Goal: Communication & Community: Answer question/provide support

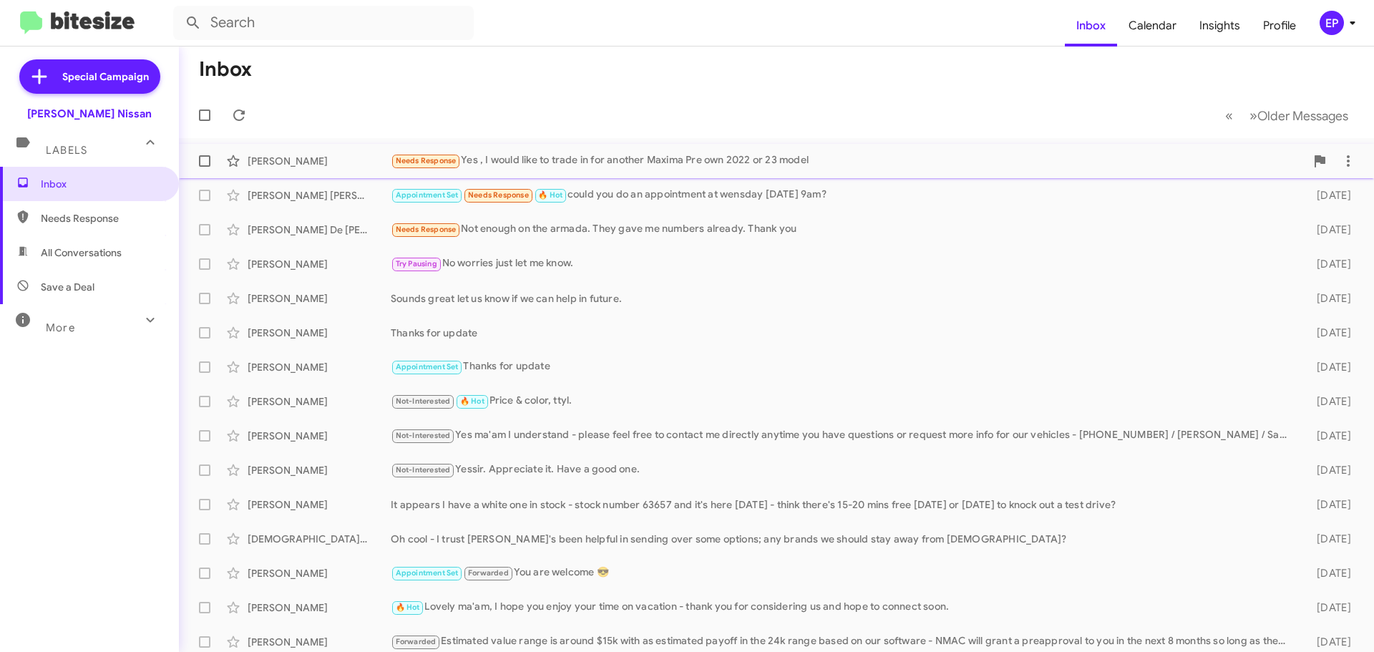
click at [562, 160] on div "Needs Response Yes , I would like to trade in for another Maxima Pre own 2022 o…" at bounding box center [848, 160] width 915 height 16
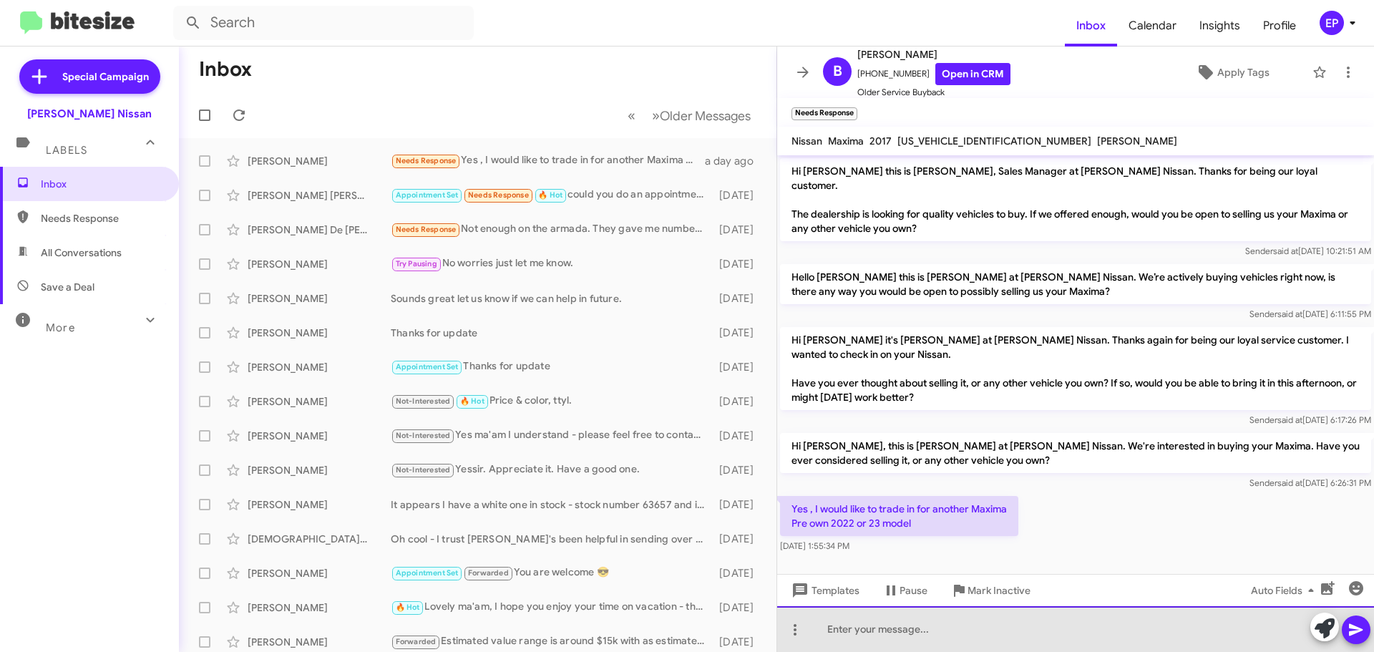
click at [938, 632] on div at bounding box center [1075, 629] width 597 height 46
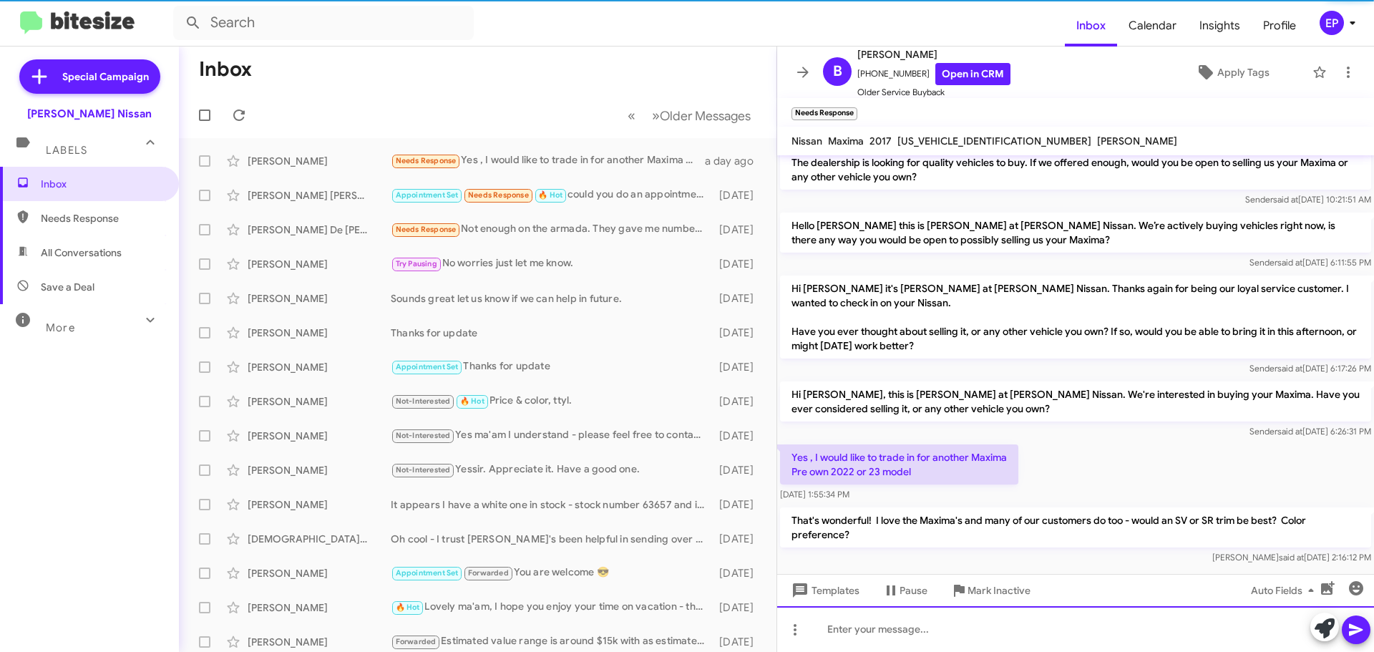
scroll to position [52, 0]
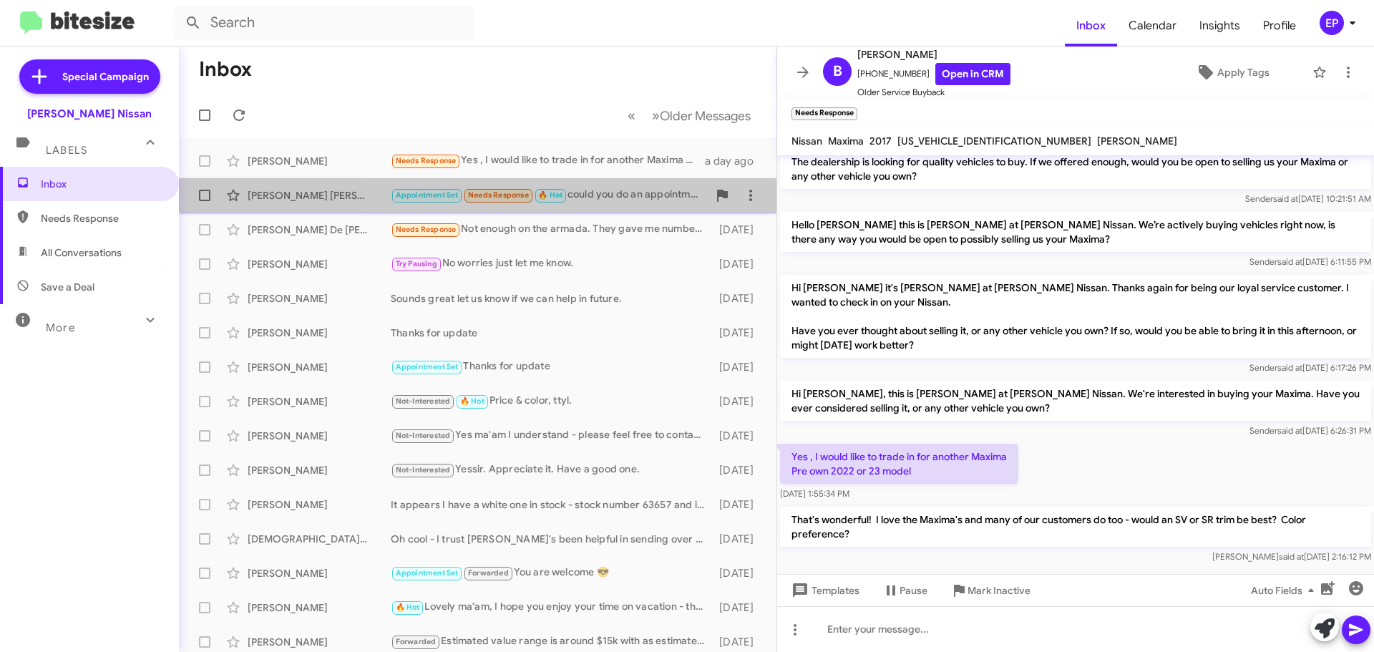
click at [608, 204] on div "[PERSON_NAME] [PERSON_NAME] Appointment Set Needs Response 🔥 Hot could you do a…" at bounding box center [477, 195] width 575 height 29
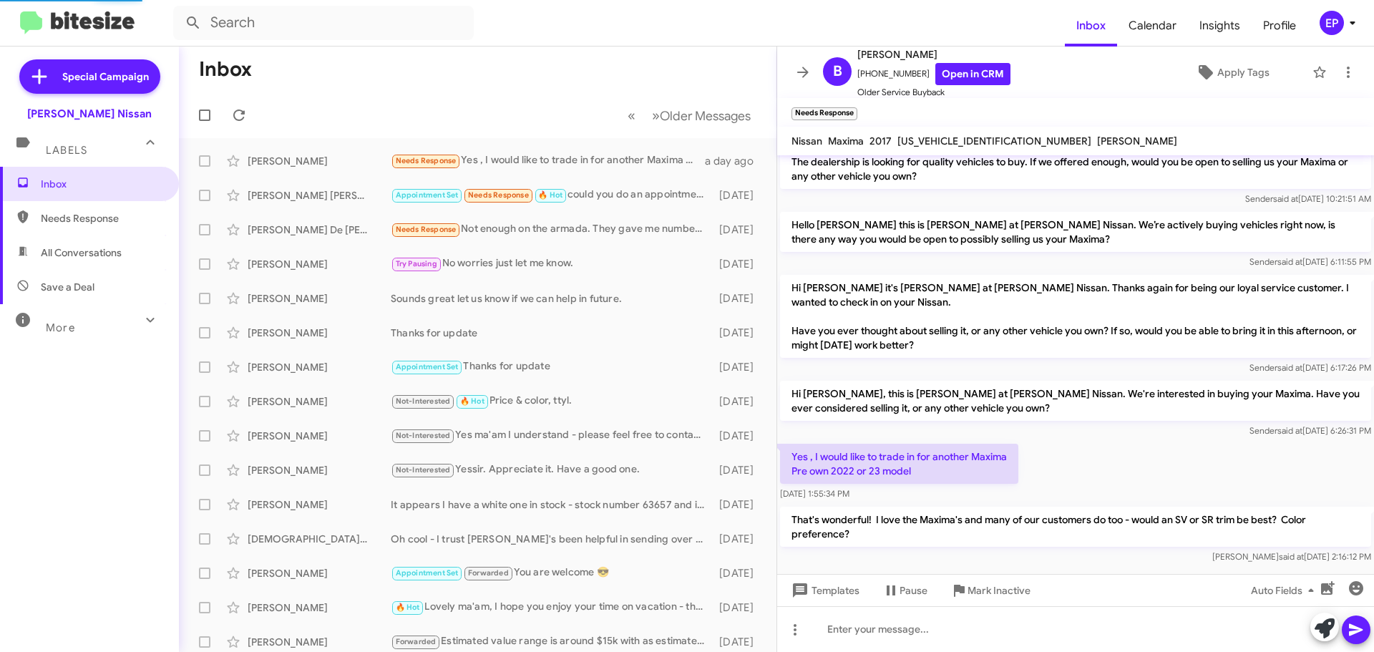
scroll to position [344, 0]
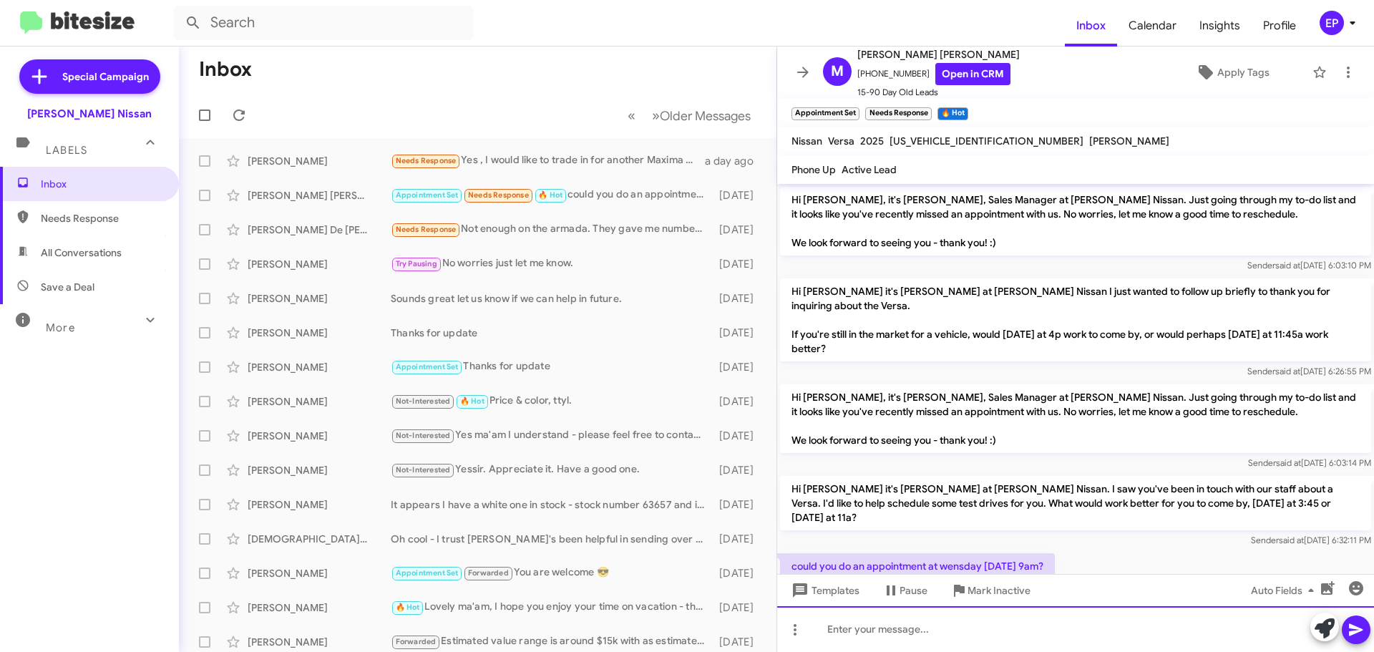
click at [969, 640] on div at bounding box center [1075, 629] width 597 height 46
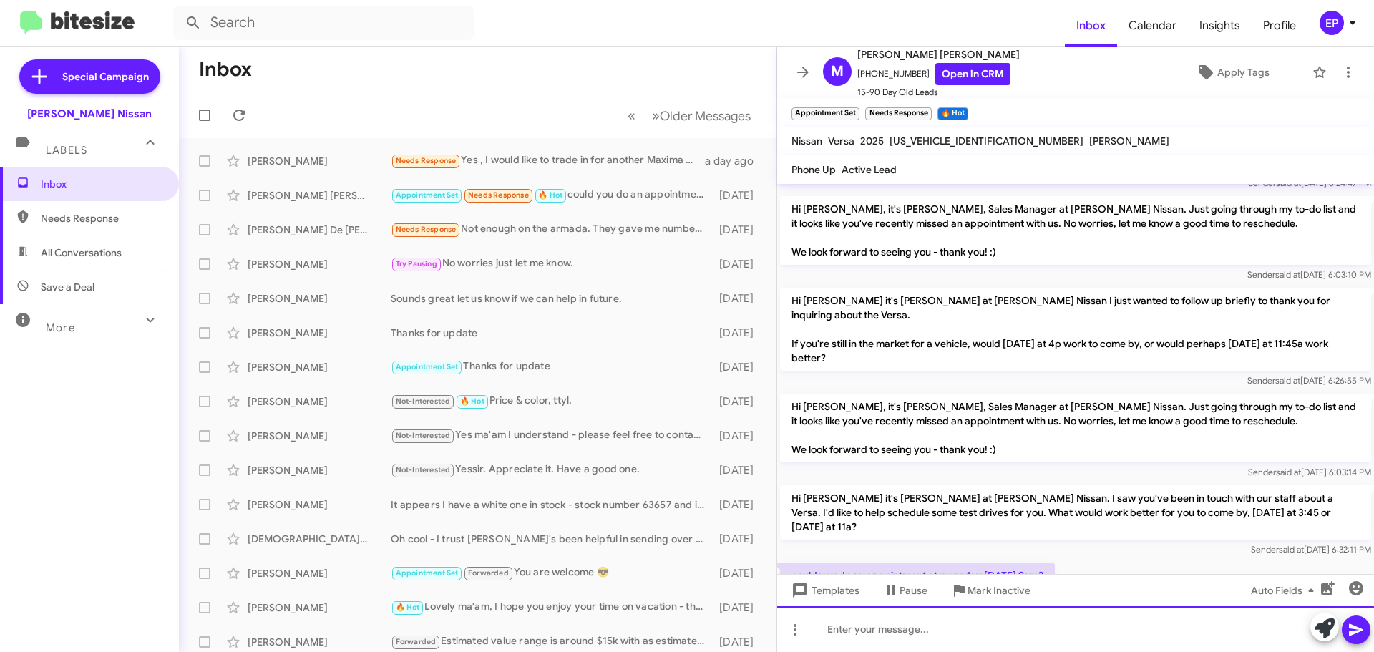
scroll to position [425, 0]
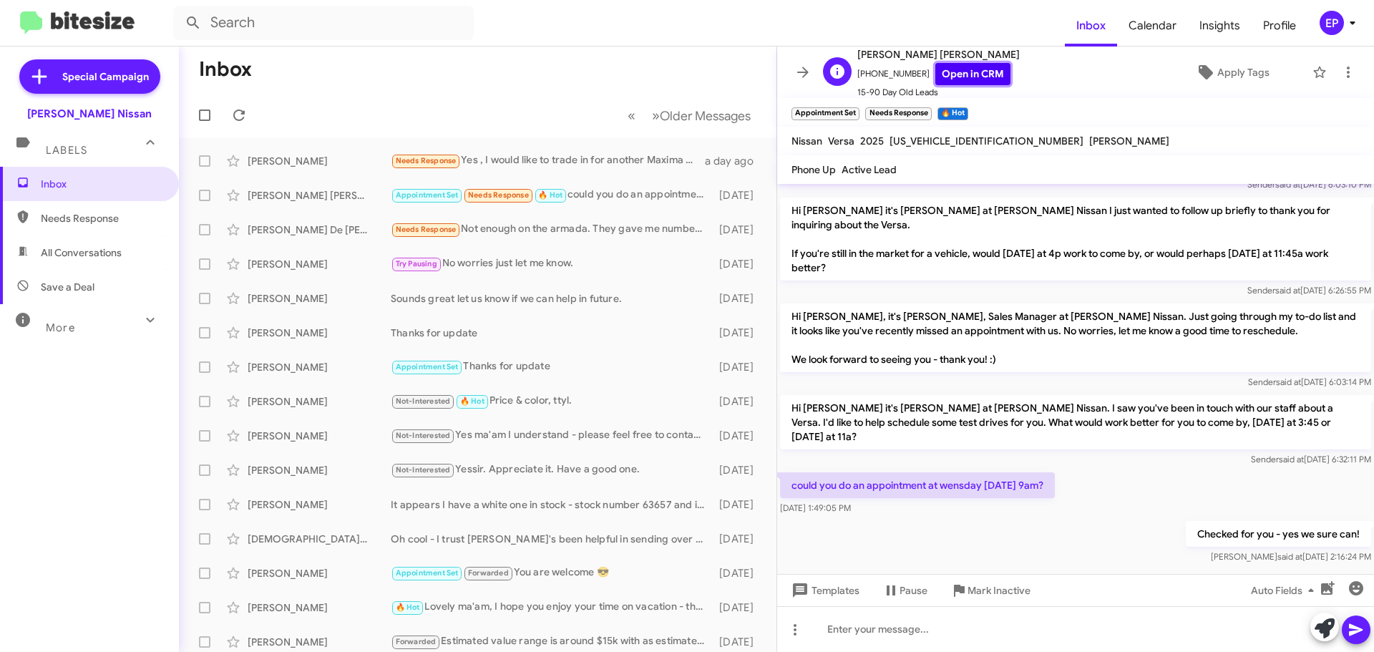
click at [974, 73] on link "Open in CRM" at bounding box center [973, 74] width 75 height 22
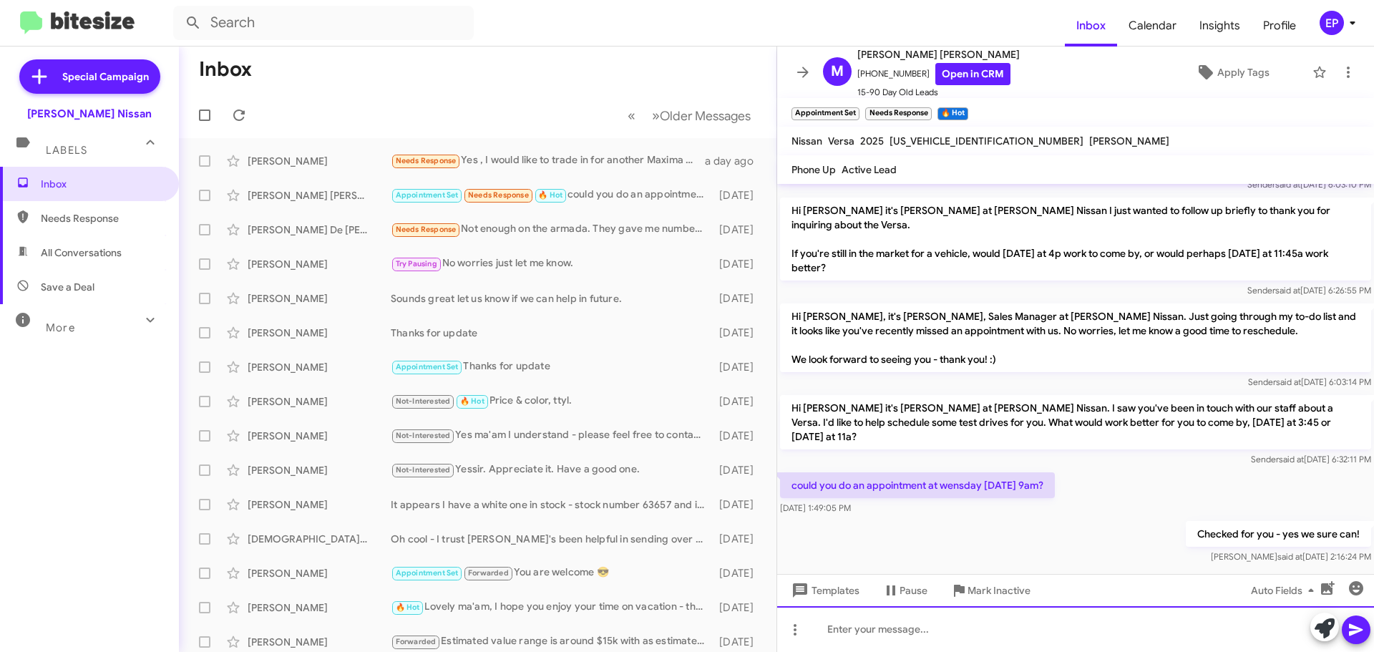
click at [890, 628] on div at bounding box center [1075, 629] width 597 height 46
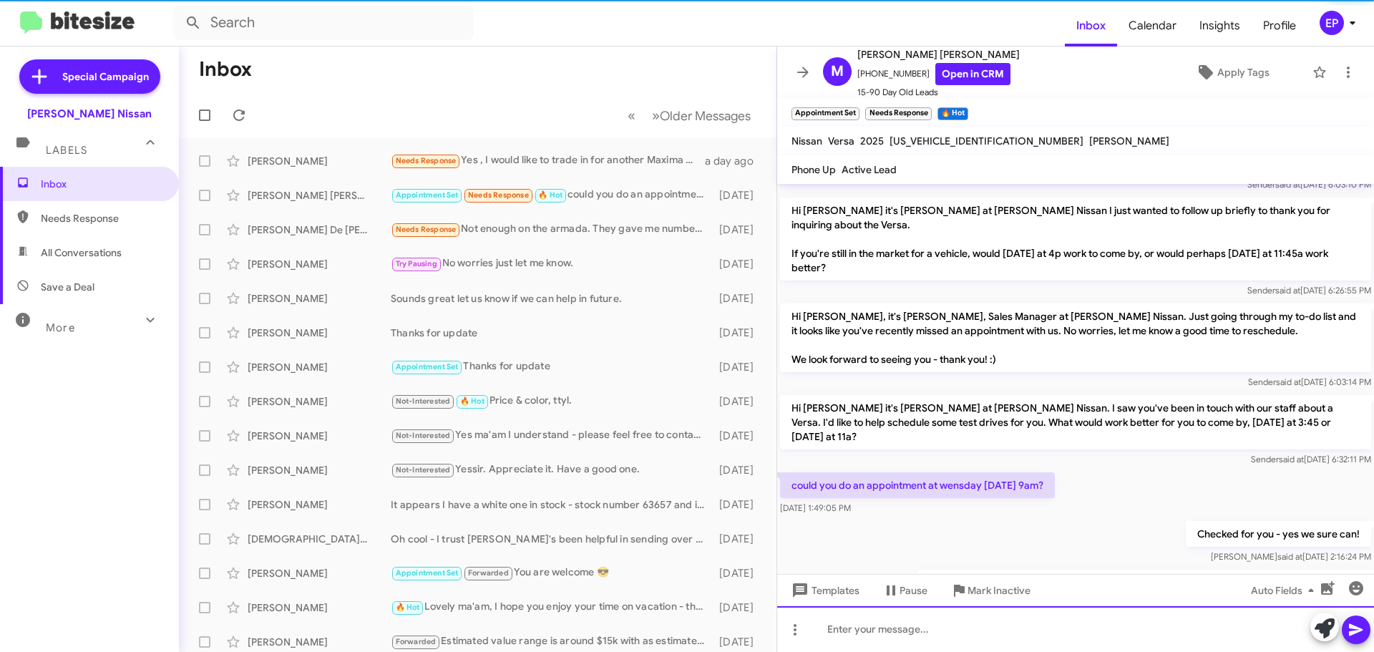
scroll to position [0, 0]
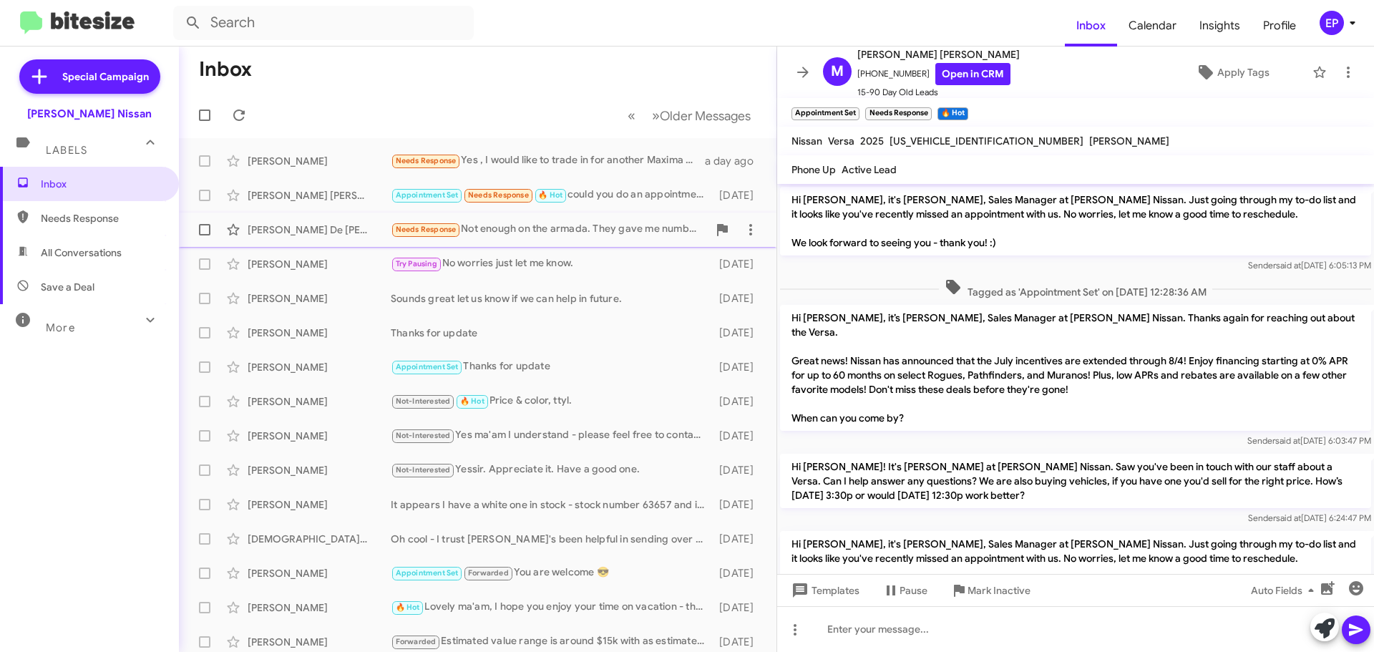
click at [542, 223] on div "Needs Response Not enough on the armada. They gave me numbers already. Thank you" at bounding box center [549, 229] width 317 height 16
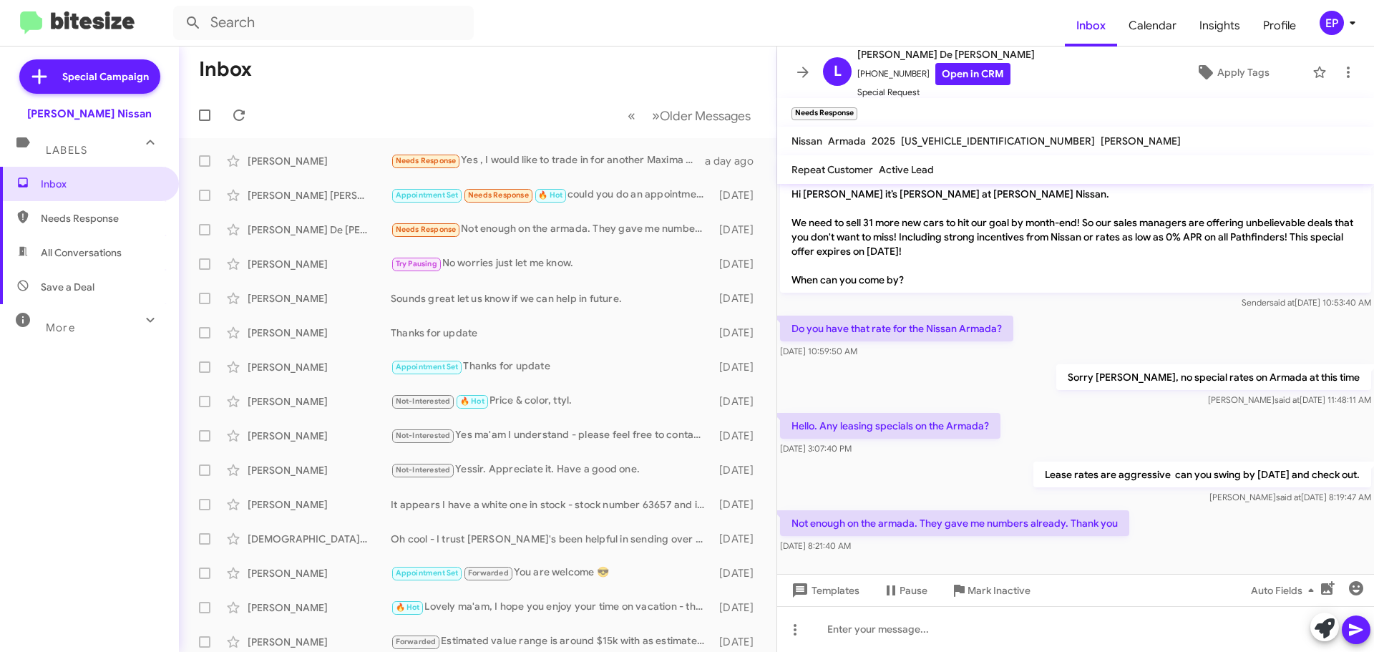
click at [1071, 411] on div "Hello. Any leasing specials on the Armada? [DATE] 3:07:40 PM" at bounding box center [1075, 434] width 597 height 49
click at [1344, 74] on icon at bounding box center [1348, 72] width 17 height 17
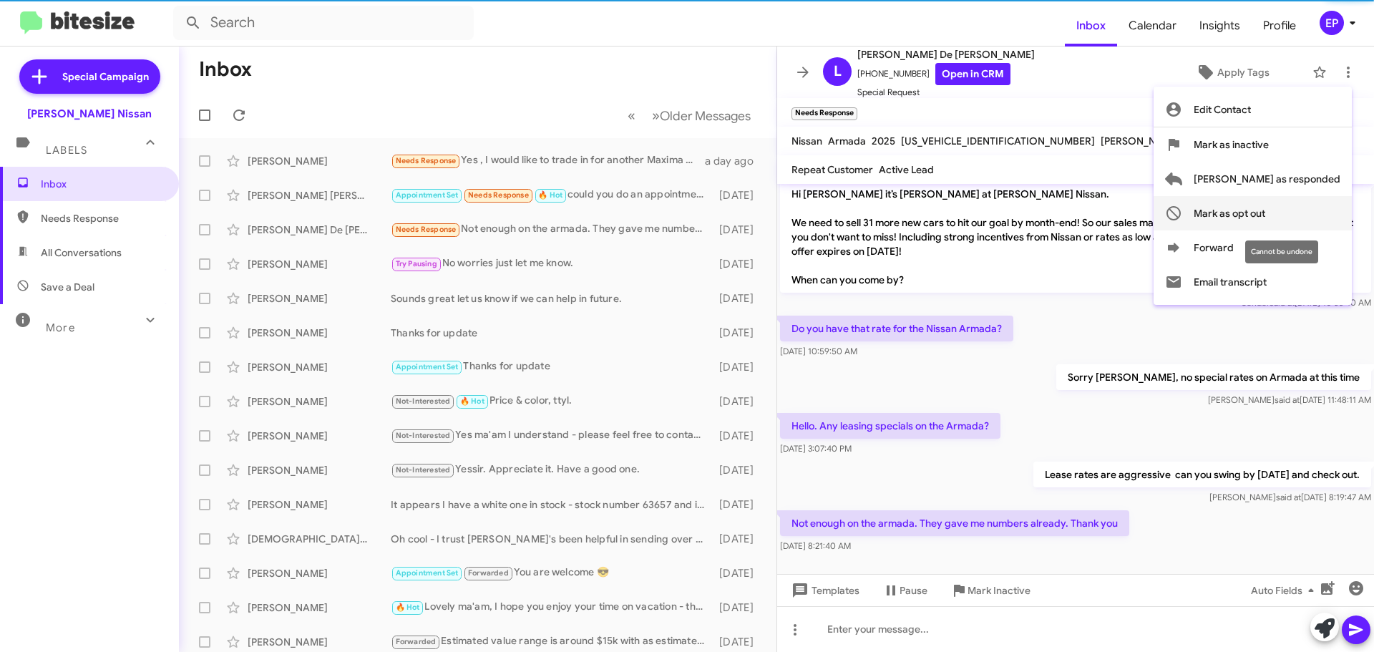
click at [1266, 214] on span "Mark as opt out" at bounding box center [1230, 213] width 72 height 34
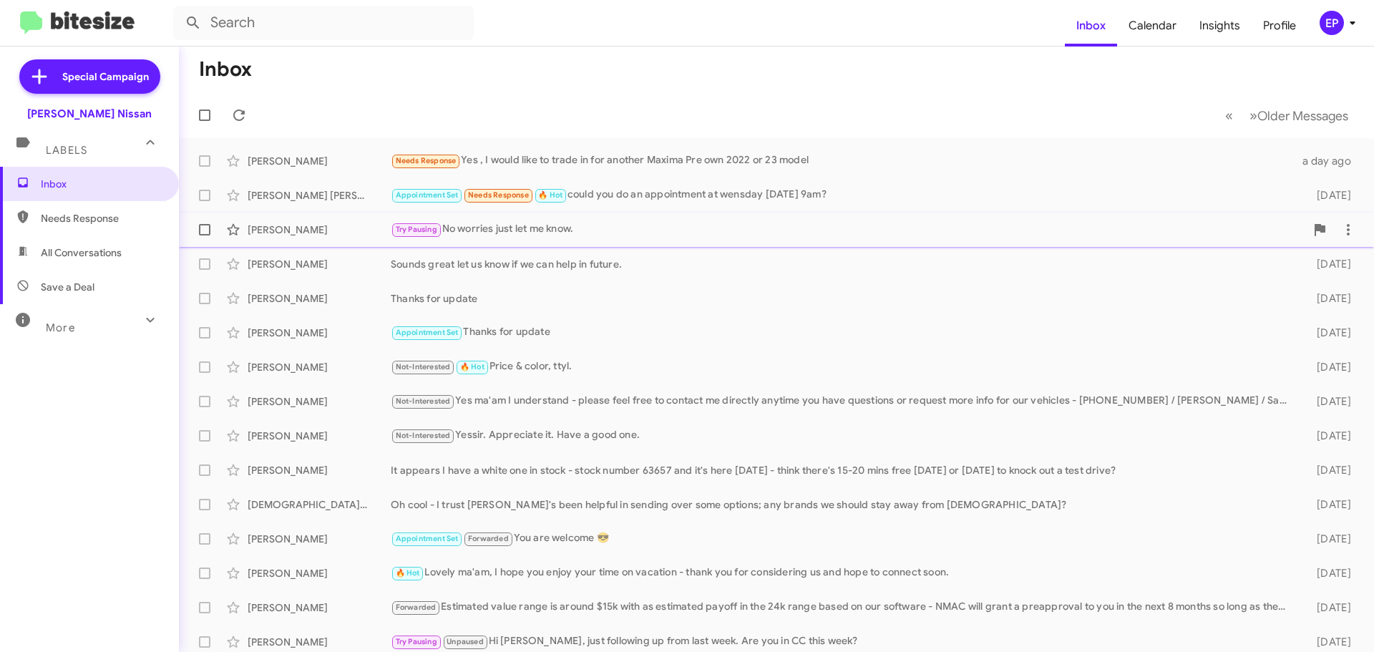
click at [546, 231] on div "Try Pausing No worries just let me know." at bounding box center [848, 229] width 915 height 16
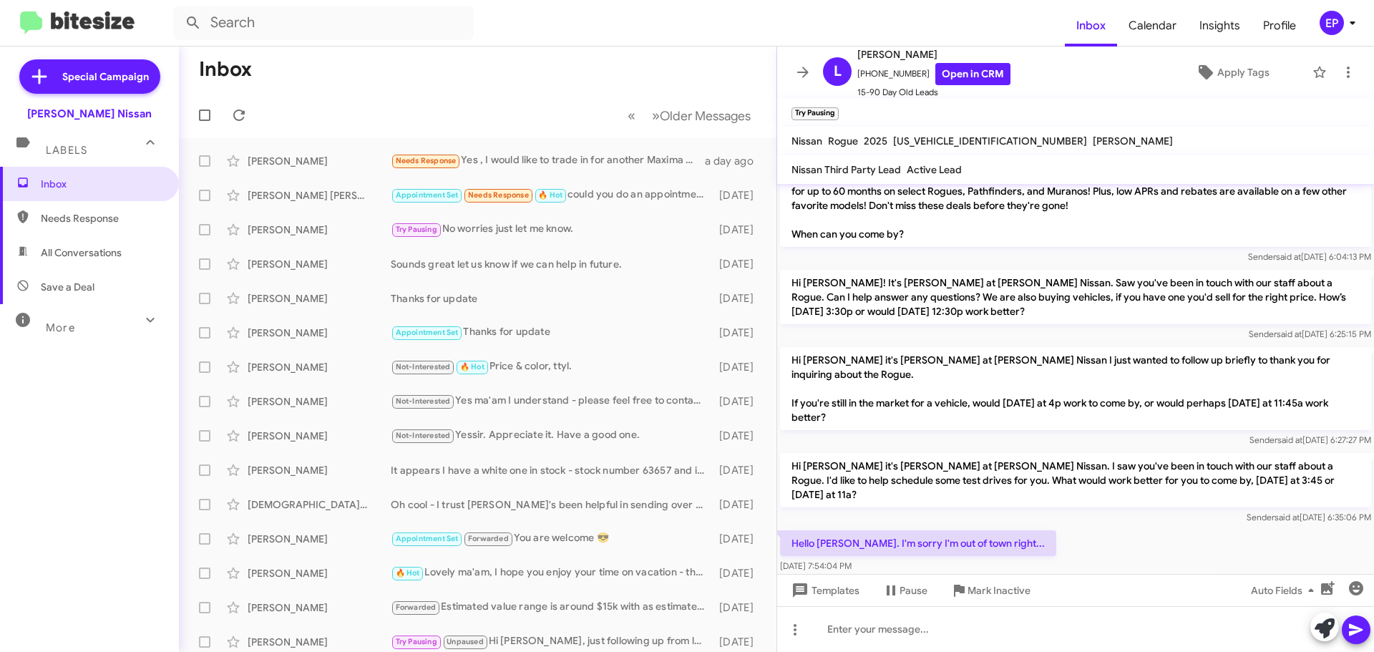
scroll to position [876, 0]
